Goal: Transaction & Acquisition: Purchase product/service

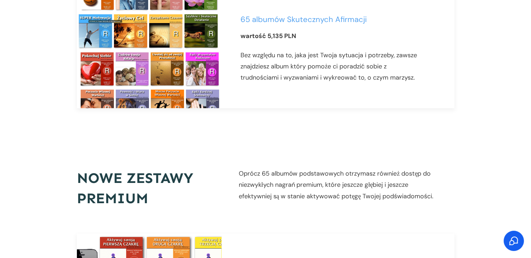
scroll to position [530, 0]
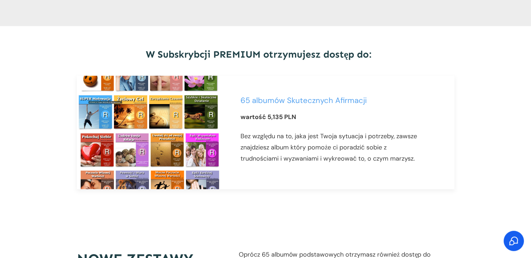
click at [354, 95] on link "65 albumów Skutecznych Afirmacji" at bounding box center [304, 100] width 126 height 10
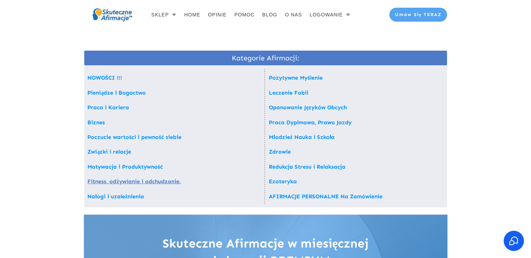
click at [135, 180] on link "Fitness, odżywianie i odchudzanie." at bounding box center [134, 181] width 93 height 7
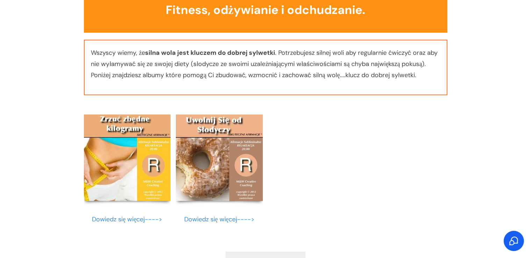
click at [136, 158] on img at bounding box center [127, 158] width 87 height 87
click at [148, 216] on link "Dowiedz się więcej---->" at bounding box center [127, 219] width 70 height 8
click at [124, 215] on link "Dowiedz się więcej---->" at bounding box center [127, 219] width 70 height 8
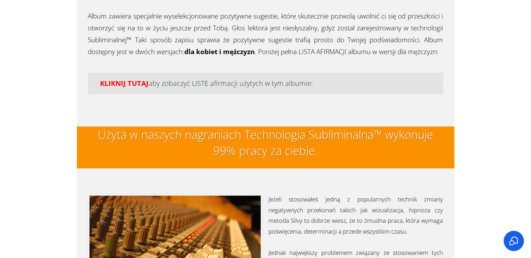
scroll to position [1672, 0]
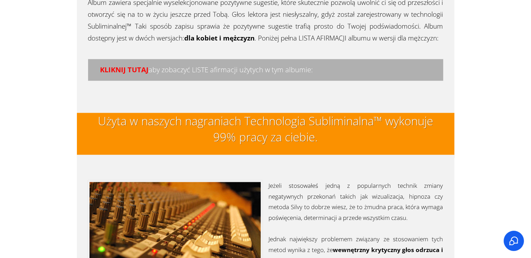
click at [295, 69] on h4 "KLIKNIJ TUTAJ aby zobaczyć LISTE afirmacji użytych w tym albumie:" at bounding box center [265, 70] width 343 height 10
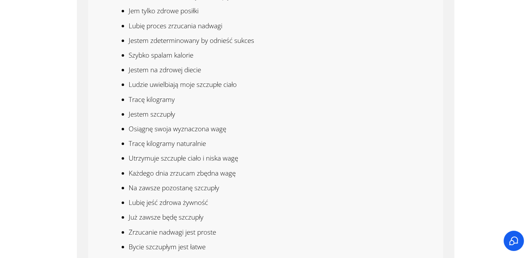
scroll to position [1898, 0]
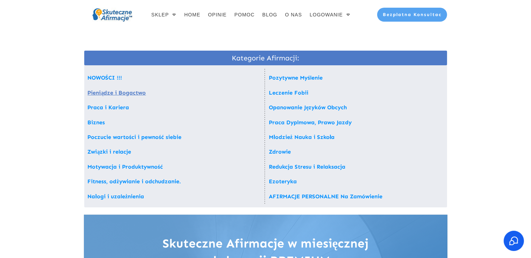
click at [109, 93] on link "Pieniądze i Bogactwo" at bounding box center [117, 92] width 58 height 7
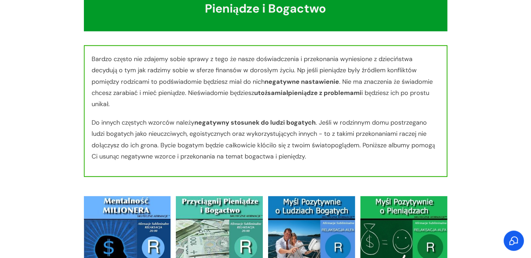
click at [255, 218] on img at bounding box center [219, 239] width 87 height 87
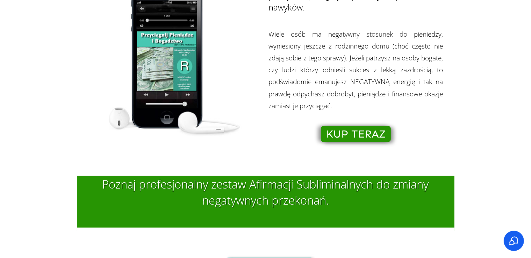
scroll to position [513, 0]
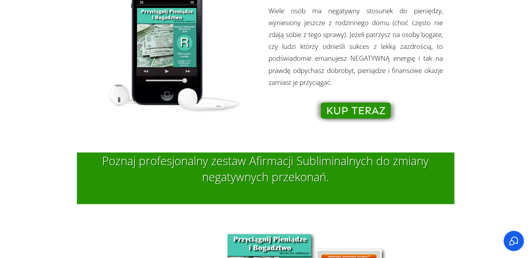
click at [366, 122] on div "Profesjonalny zestaw nagrań AUDIO mp3 z AFIRMACJAMI SUBLIMINLANYMI™ pomoże ci p…" at bounding box center [355, 39] width 175 height 173
click at [363, 120] on div "Profesjonalny zestaw nagrań AUDIO mp3 z AFIRMACJAMI SUBLIMINLANYMI™ pomoże ci p…" at bounding box center [355, 39] width 175 height 173
click at [359, 115] on span "KUP TERAZ" at bounding box center [355, 111] width 59 height 8
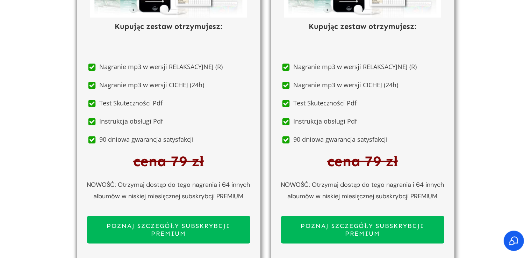
scroll to position [3615, 0]
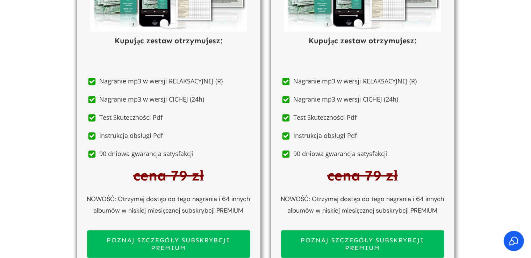
click at [414, 237] on span "POZNAJ SZCZEGÓŁY SUBSKRYBCJI PREMIUM" at bounding box center [362, 244] width 151 height 15
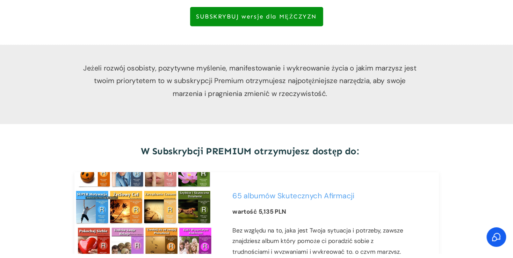
scroll to position [430, 0]
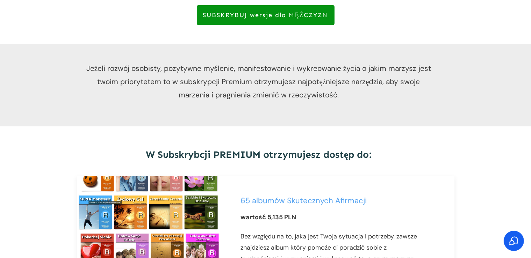
click at [310, 12] on span "SUBSKRYBUJ wersje dla MĘŻCZYZN" at bounding box center [265, 16] width 125 height 8
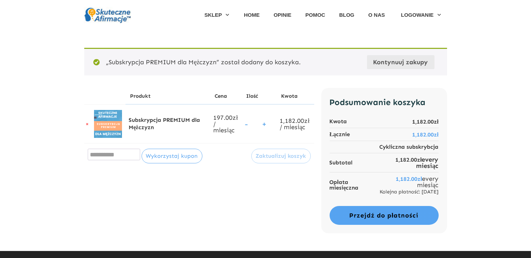
click at [119, 131] on img at bounding box center [108, 124] width 28 height 28
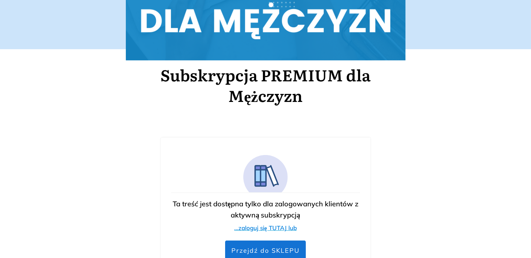
scroll to position [327, 0]
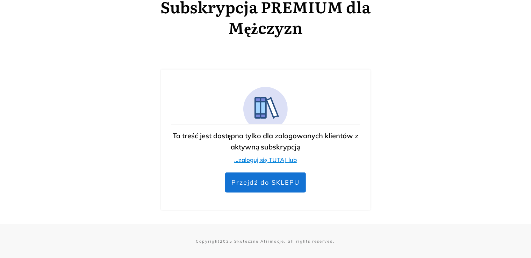
click at [289, 159] on link "...zaloguj się TUTAJ lub" at bounding box center [265, 159] width 63 height 7
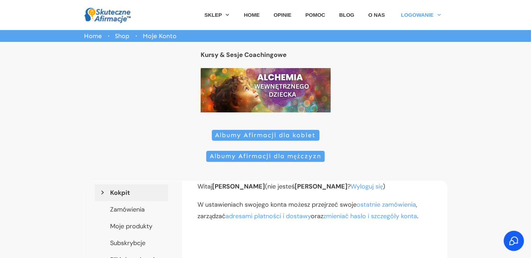
click at [290, 161] on link "Albumy Afirmacji dla mężczyzn" at bounding box center [265, 156] width 119 height 11
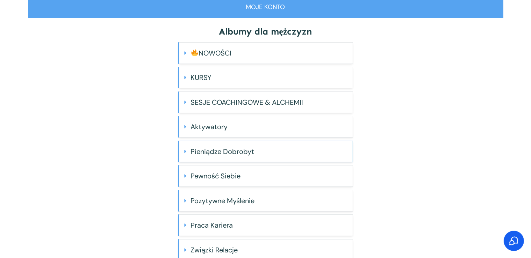
click at [229, 149] on h4 "Pieniądze Dobrobyt" at bounding box center [269, 152] width 157 height 14
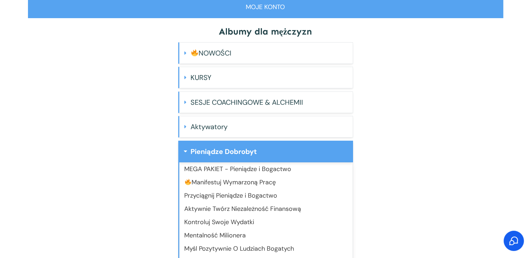
click at [232, 171] on link "MEGA PAKIET - Pieniądze i Bogactwo" at bounding box center [238, 169] width 107 height 8
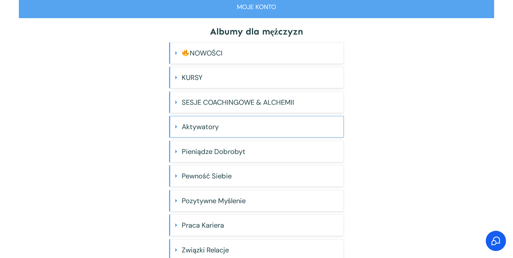
click at [210, 131] on h4 "Aktywatory" at bounding box center [260, 127] width 157 height 14
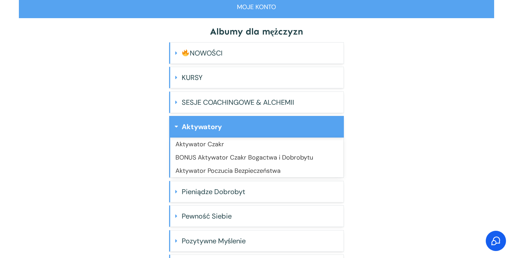
click at [210, 147] on link "Aktywator Czakr" at bounding box center [199, 144] width 49 height 8
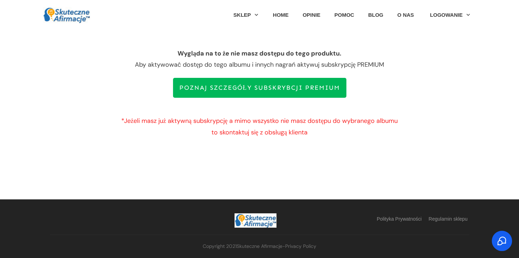
click at [254, 95] on link "POZNAJ SZCZEGÓŁY SUBSKRYBCJI PREMIUM" at bounding box center [259, 88] width 173 height 20
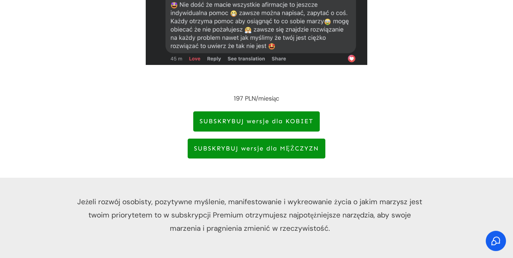
scroll to position [298, 0]
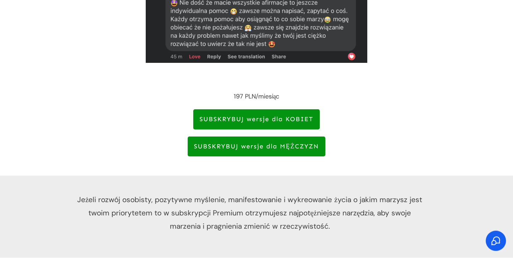
click at [285, 140] on link "SUBSKRYBUJ wersje dla MĘŻCZYZN" at bounding box center [257, 147] width 138 height 20
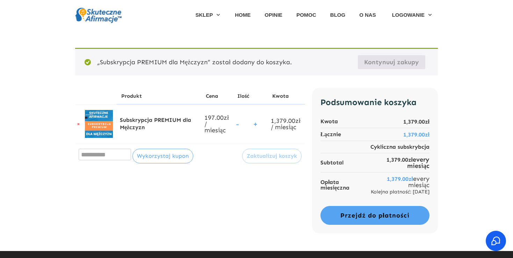
click at [368, 63] on link "Kontynuuj zakupy" at bounding box center [391, 62] width 67 height 14
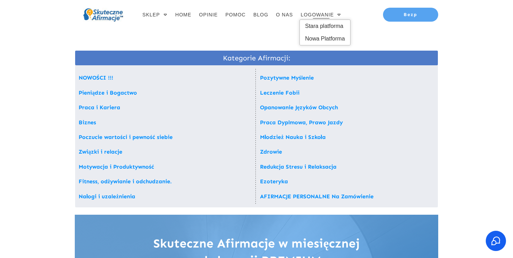
click at [331, 16] on span "LOGOWANIE" at bounding box center [317, 15] width 33 height 10
click at [331, 25] on span "Stara platforma" at bounding box center [325, 26] width 40 height 11
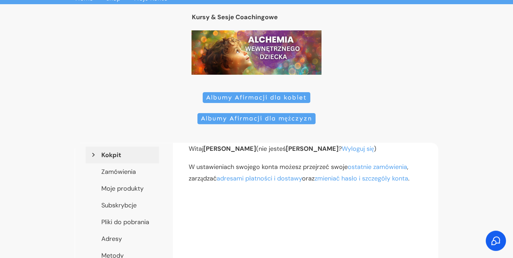
scroll to position [110, 0]
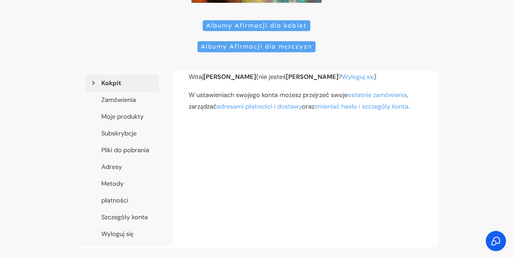
click at [227, 47] on span "Albumy Afirmacji dla mężczyzn" at bounding box center [257, 47] width 112 height 8
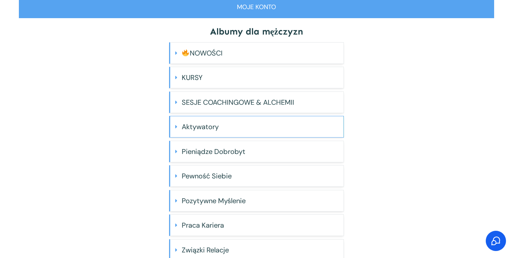
click at [205, 118] on "Aktywatory" at bounding box center [256, 127] width 175 height 22
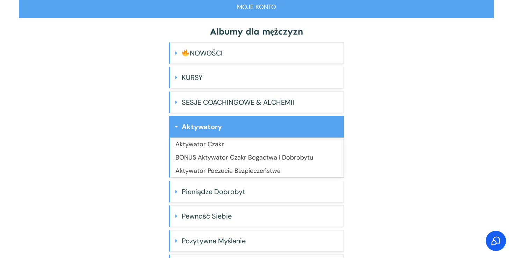
click at [206, 142] on link "Aktywator Czakr" at bounding box center [199, 144] width 49 height 8
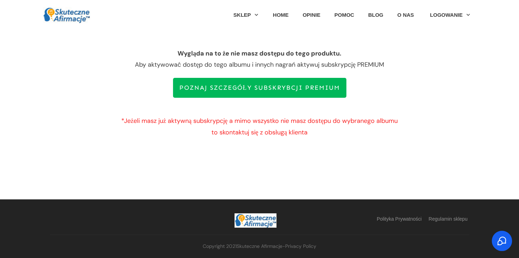
click at [210, 87] on span "POZNAJ SZCZEGÓŁY SUBSKRYBCJI PREMIUM" at bounding box center [259, 88] width 161 height 8
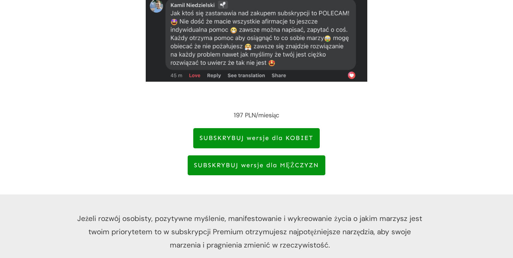
scroll to position [296, 0]
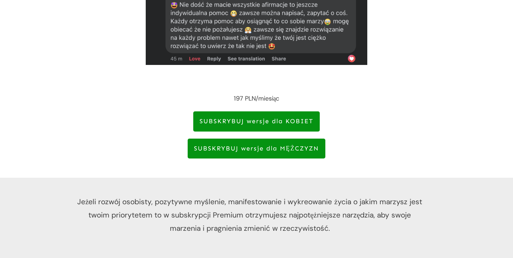
click at [315, 139] on link "SUBSKRYBUJ wersje dla MĘŻCZYZN" at bounding box center [257, 149] width 138 height 20
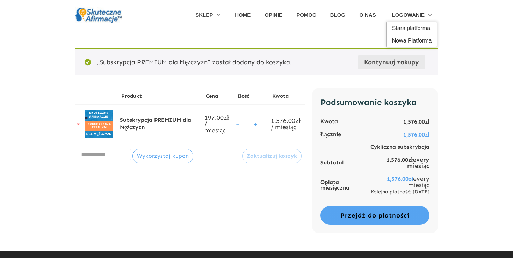
click at [402, 30] on span "Stara platforma" at bounding box center [412, 28] width 40 height 11
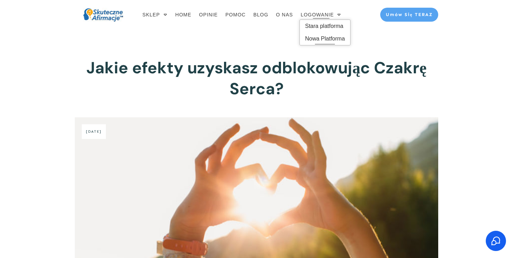
click at [315, 41] on span "Nowa Platforma" at bounding box center [325, 38] width 40 height 11
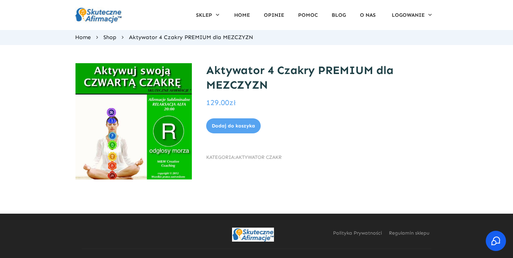
click at [250, 123] on button "Dodaj do koszyka" at bounding box center [233, 126] width 55 height 15
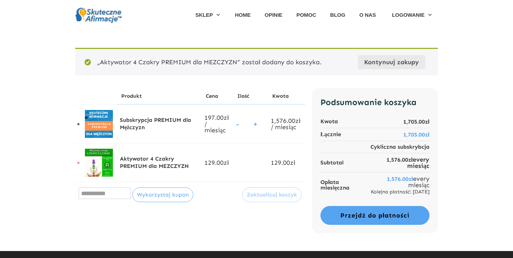
click at [80, 124] on link "×" at bounding box center [78, 124] width 6 height 6
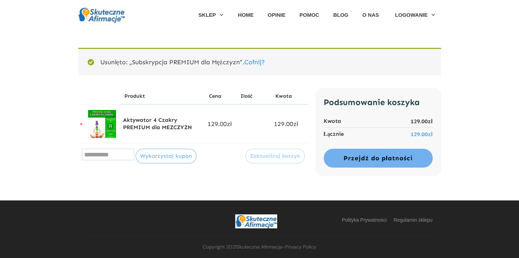
click at [382, 162] on link "Przejdź do płatności" at bounding box center [378, 158] width 109 height 19
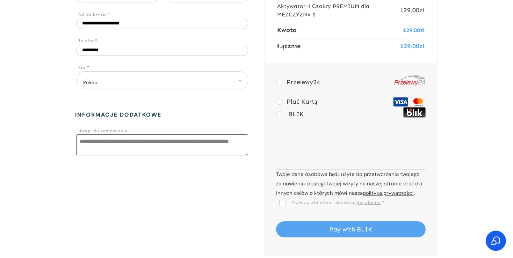
scroll to position [151, 0]
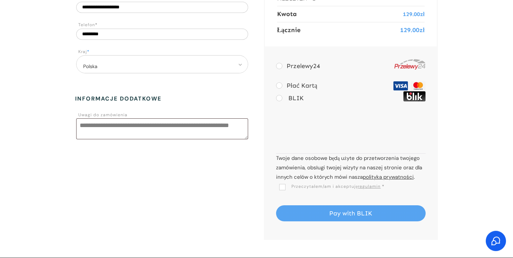
click at [283, 189] on span "Przeczytałem/am i akceptuję regulamin" at bounding box center [330, 187] width 102 height 6
click at [324, 215] on button "Pay with BLIK" at bounding box center [351, 214] width 150 height 16
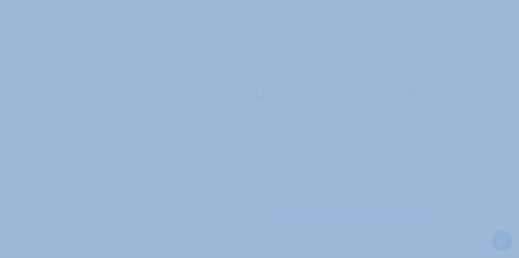
drag, startPoint x: 498, startPoint y: 89, endPoint x: 501, endPoint y: 61, distance: 28.5
click at [501, 61] on body "Cenimy prywatność użytkowników Używamy plików cookie, aby poprawić jakość przeg…" at bounding box center [259, 83] width 519 height 468
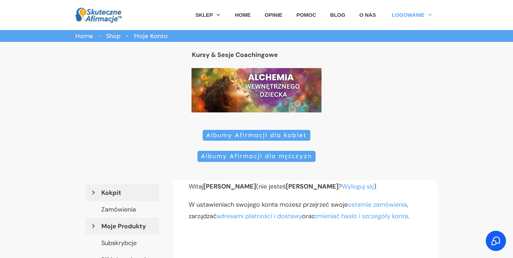
click at [137, 226] on link "Moje Produkty" at bounding box center [122, 226] width 73 height 17
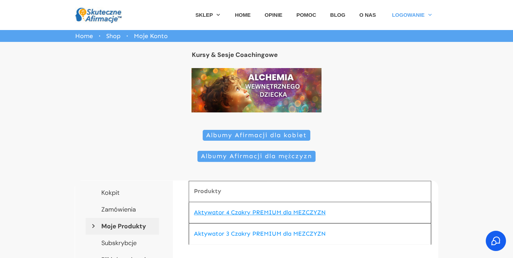
click at [273, 212] on link "Aktywator 4 Czakry PREMIUM dla MEZCZYZN" at bounding box center [260, 212] width 132 height 7
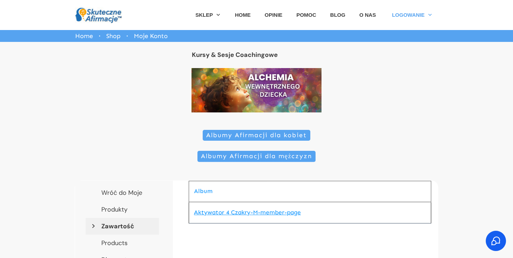
click at [286, 210] on link "Aktywator 4 Czakry-M-member-page" at bounding box center [247, 212] width 107 height 7
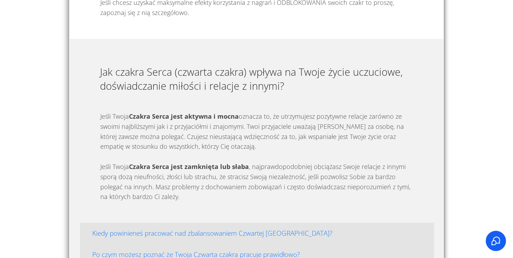
scroll to position [1975, 0]
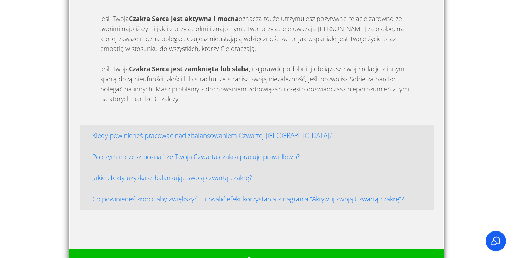
drag, startPoint x: 488, startPoint y: 200, endPoint x: 487, endPoint y: 223, distance: 23.1
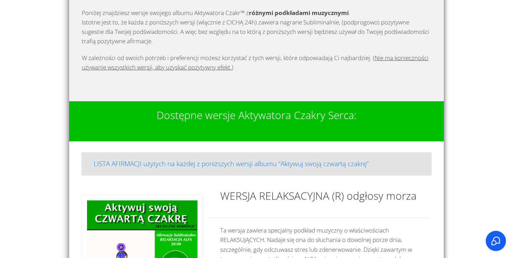
scroll to position [481, 0]
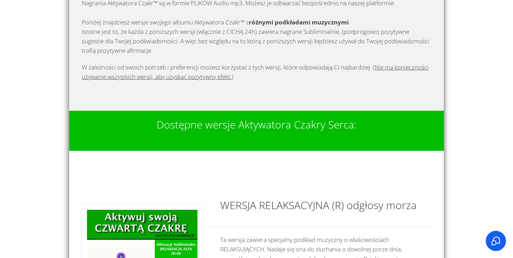
click at [316, 163] on div "LISTA AFIRMACJI użytych na każdej z poniższych wersji albumu “Aktywuj swoją czw…" at bounding box center [256, 173] width 350 height 23
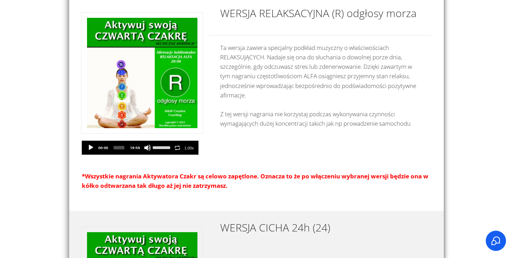
scroll to position [1077, 0]
